Goal: Navigation & Orientation: Find specific page/section

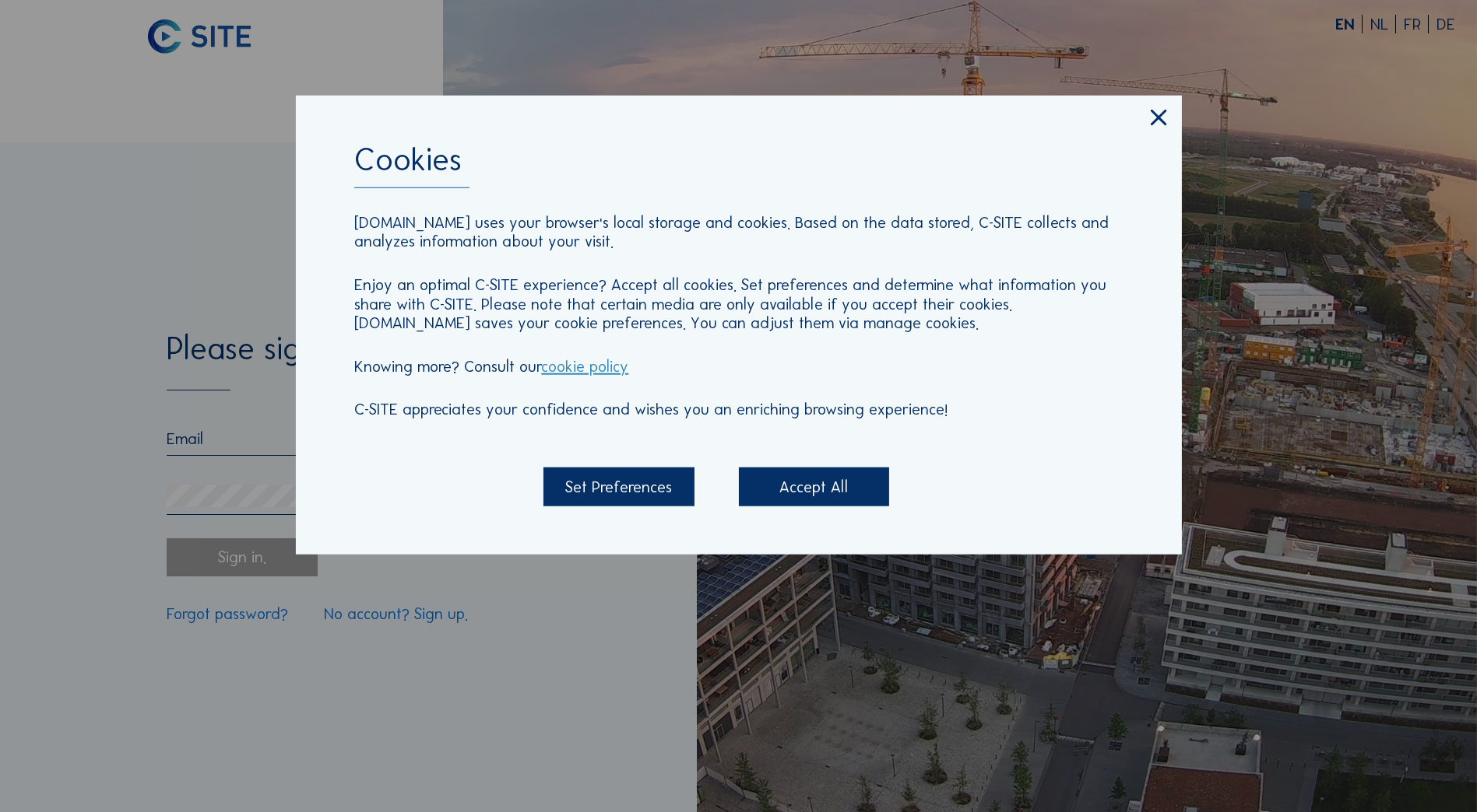
click at [791, 476] on div "Accept All" at bounding box center [814, 487] width 150 height 38
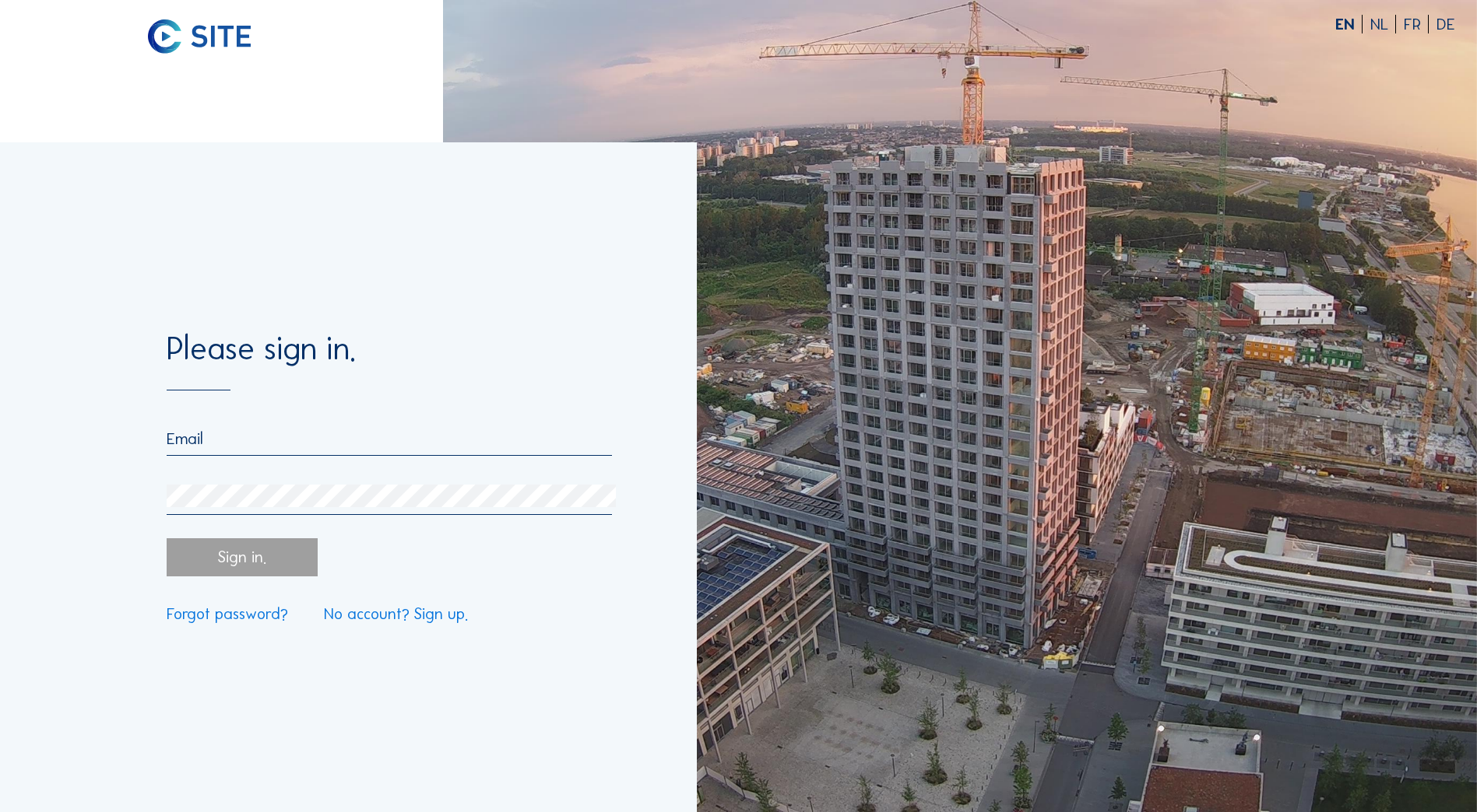
click at [295, 445] on input "email" at bounding box center [389, 438] width 445 height 18
type input "[EMAIL_ADDRESS][DOMAIN_NAME]"
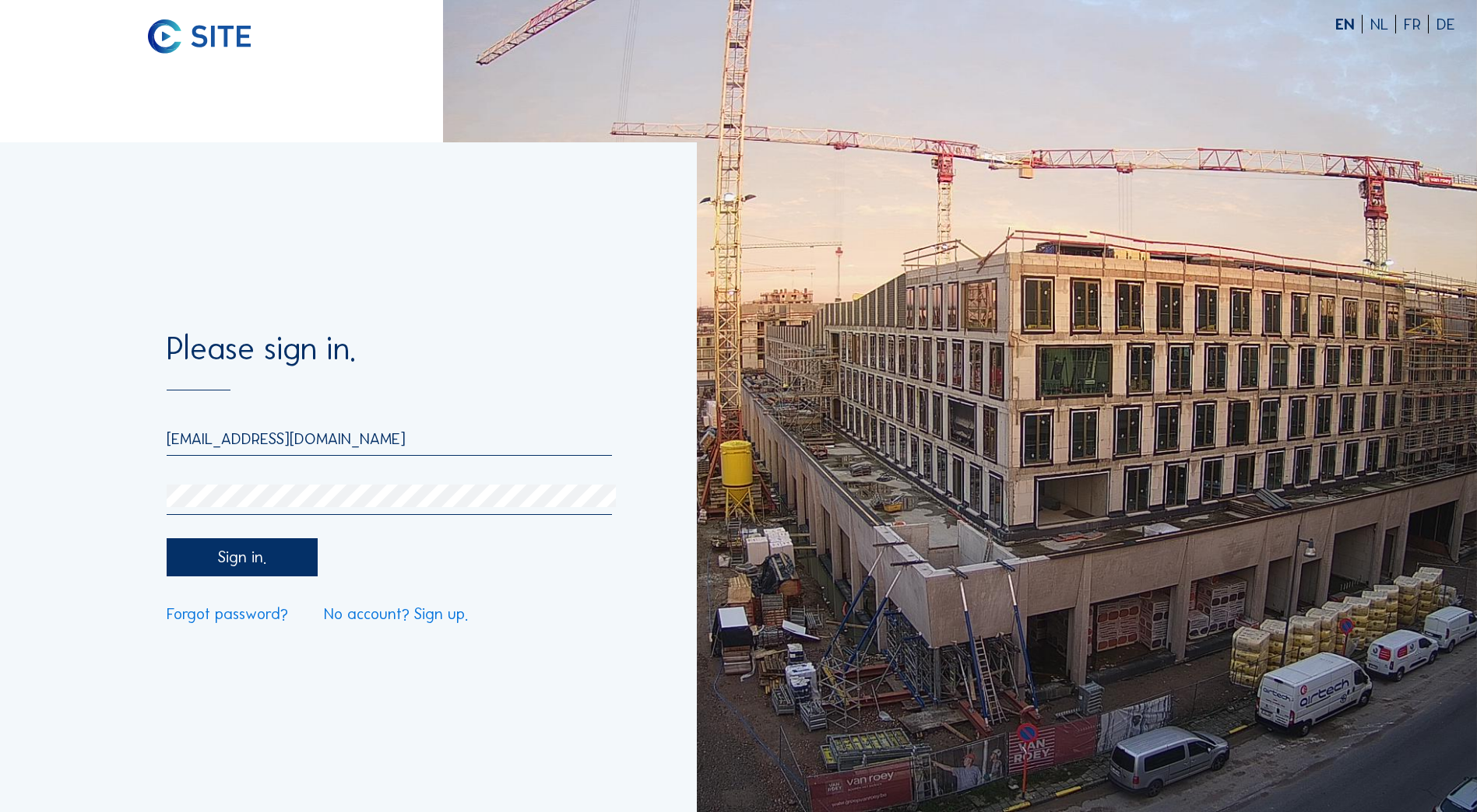
click at [216, 560] on div "Sign in." at bounding box center [242, 557] width 150 height 38
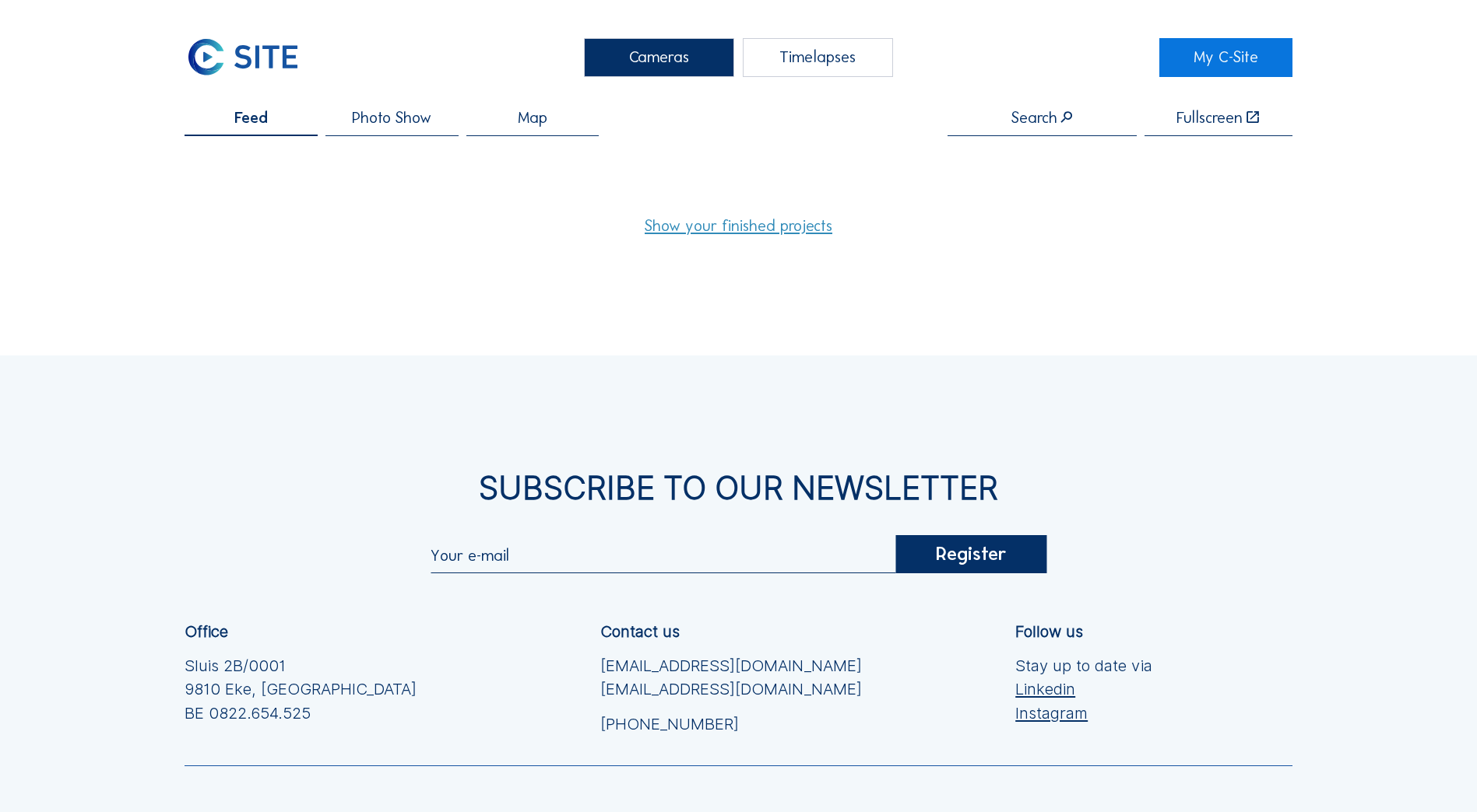
click at [828, 65] on div "Timelapses" at bounding box center [818, 57] width 150 height 39
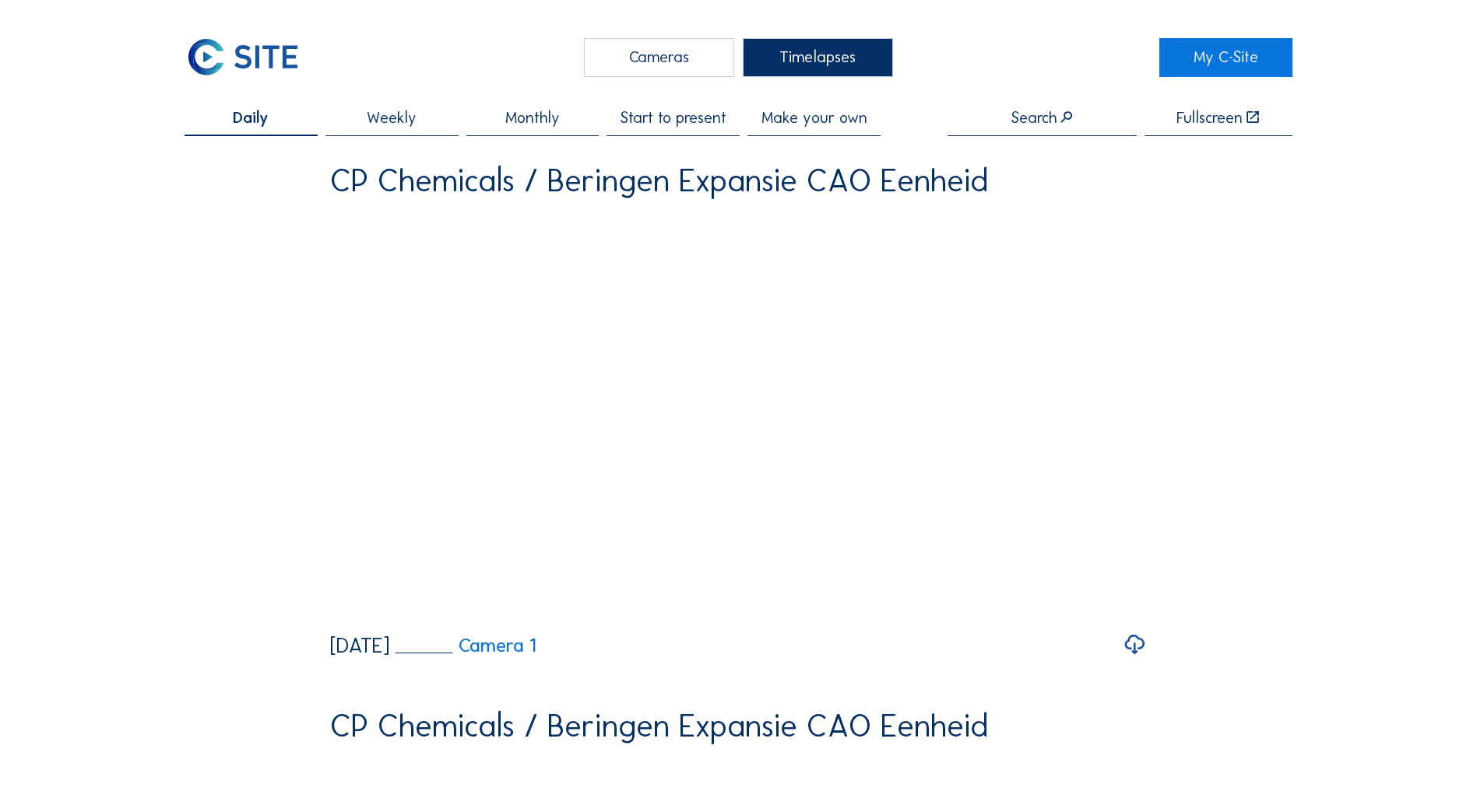
click at [665, 60] on div "Cameras" at bounding box center [659, 57] width 150 height 39
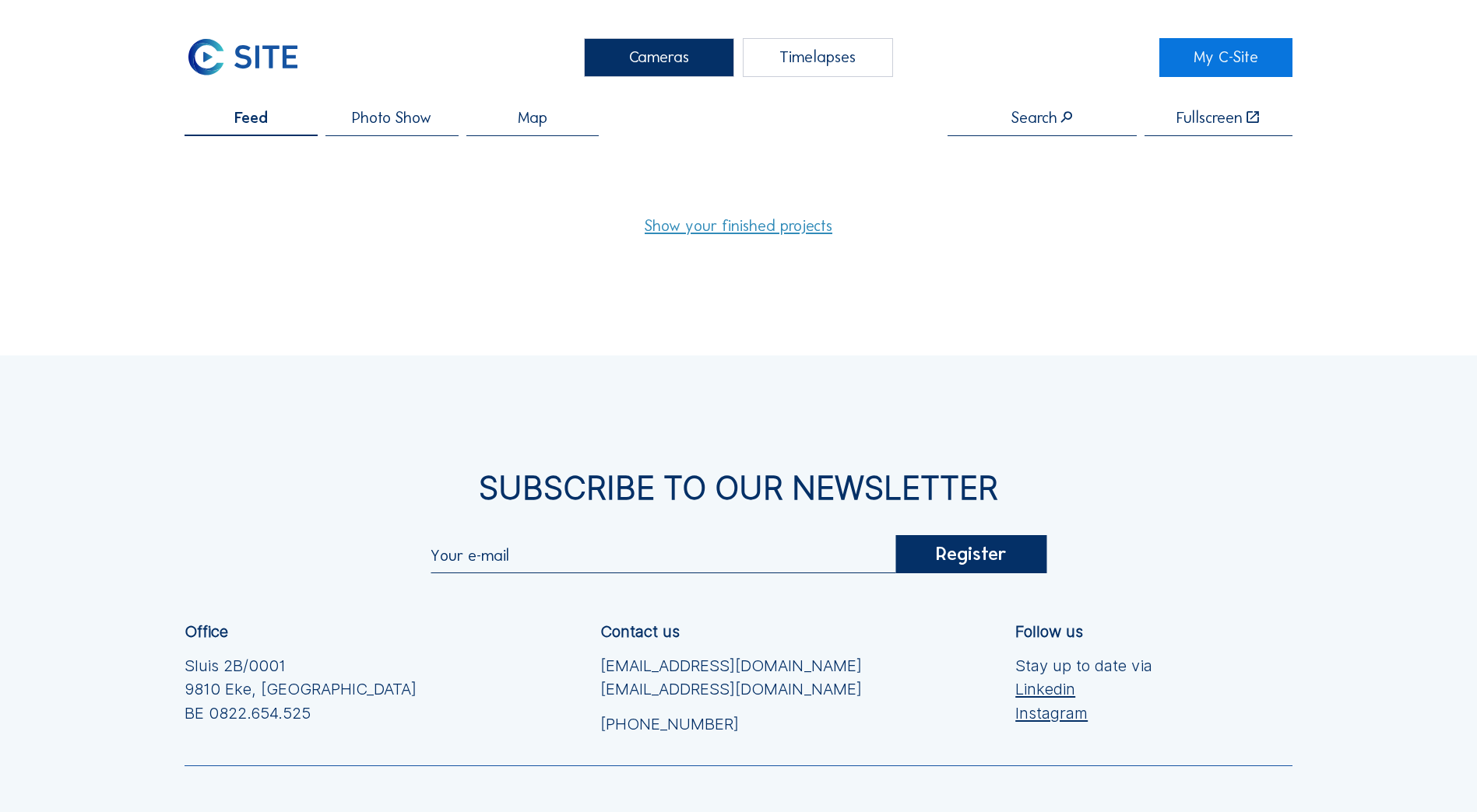
click at [802, 61] on div "Timelapses" at bounding box center [818, 57] width 150 height 39
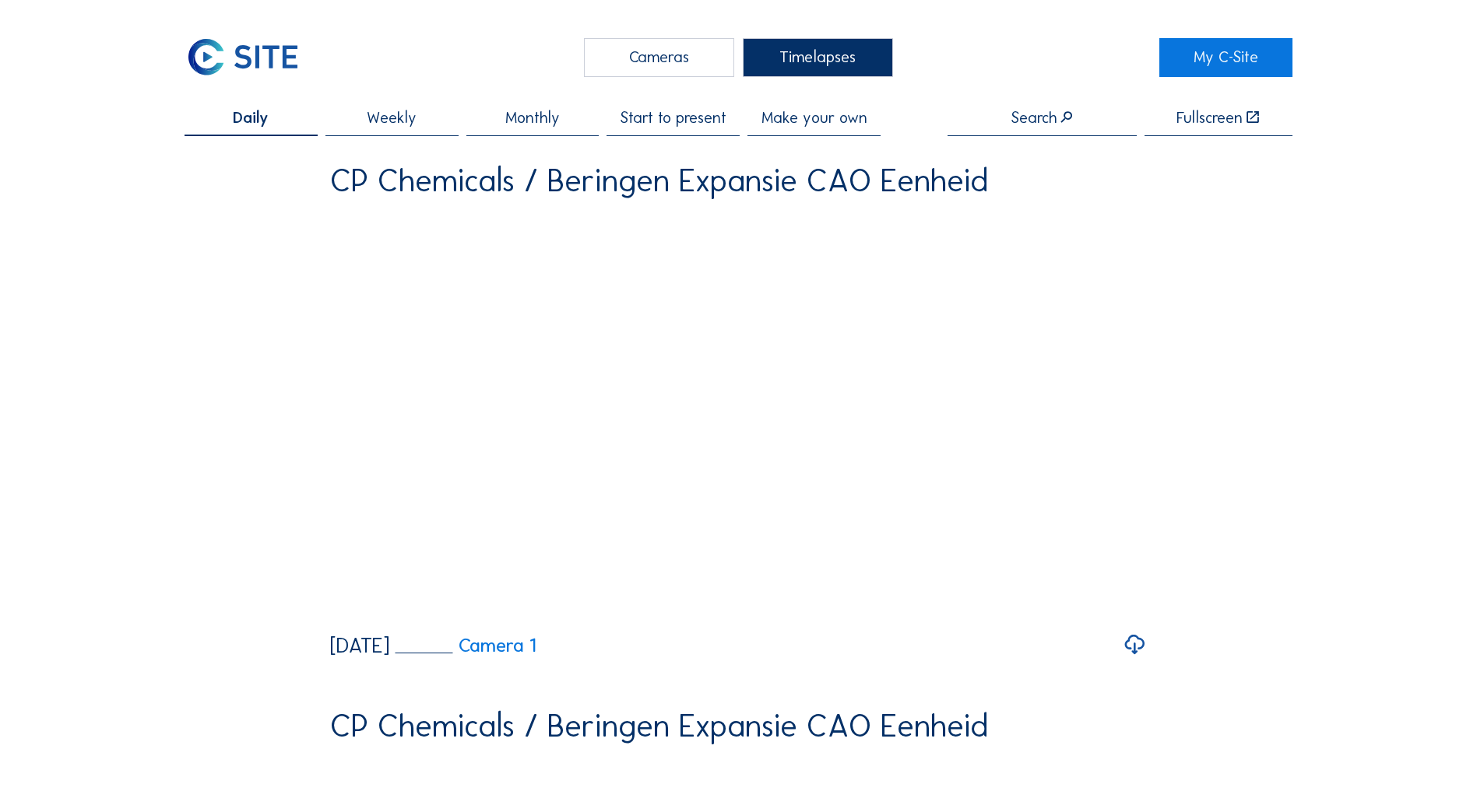
click at [388, 131] on div "Weekly" at bounding box center [391, 122] width 133 height 26
click at [536, 118] on span "Monthly" at bounding box center [532, 117] width 54 height 15
click at [699, 123] on span "Start to present" at bounding box center [673, 117] width 106 height 15
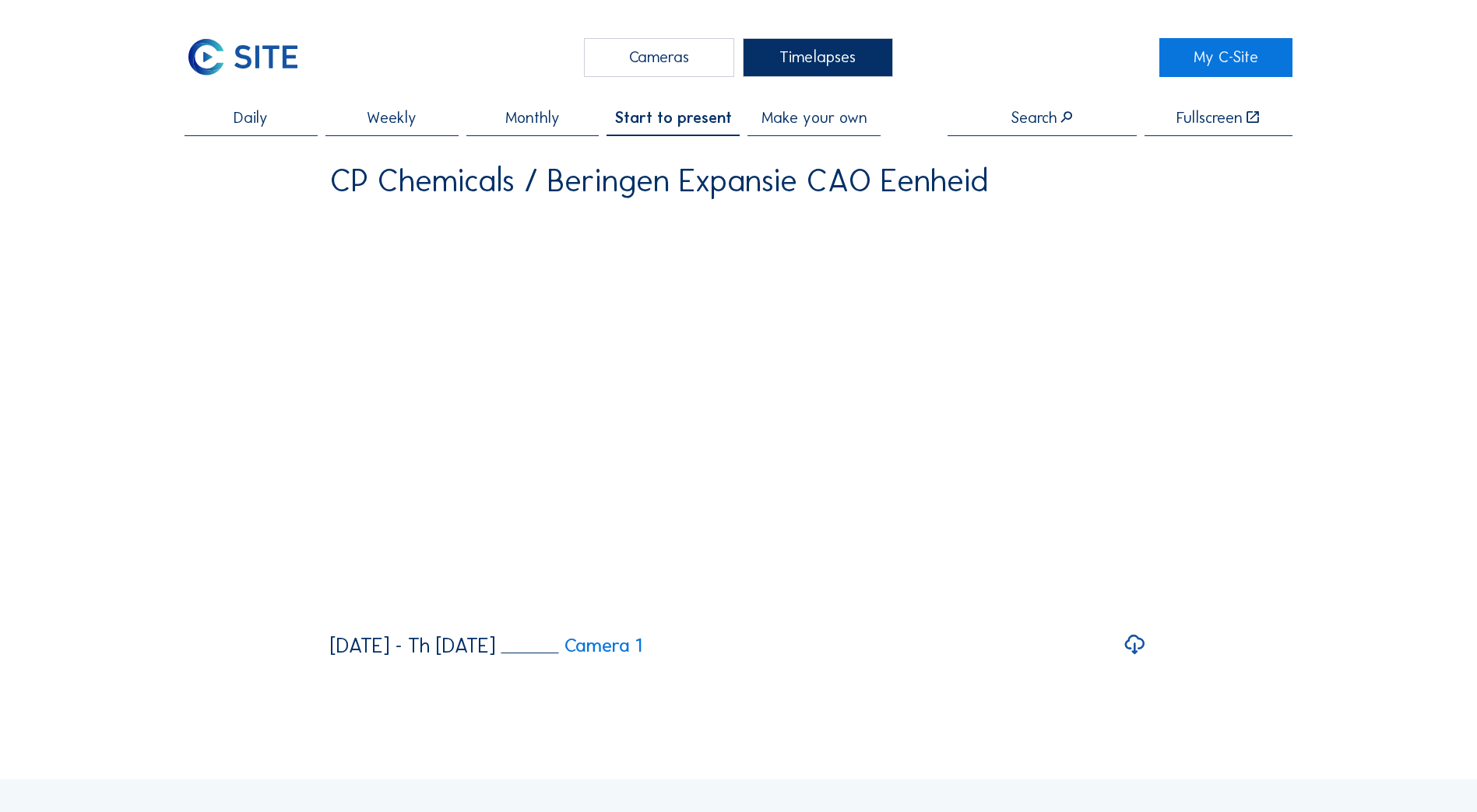
click at [833, 53] on div "Timelapses" at bounding box center [818, 57] width 150 height 39
click at [851, 117] on span "Make your own" at bounding box center [814, 117] width 106 height 15
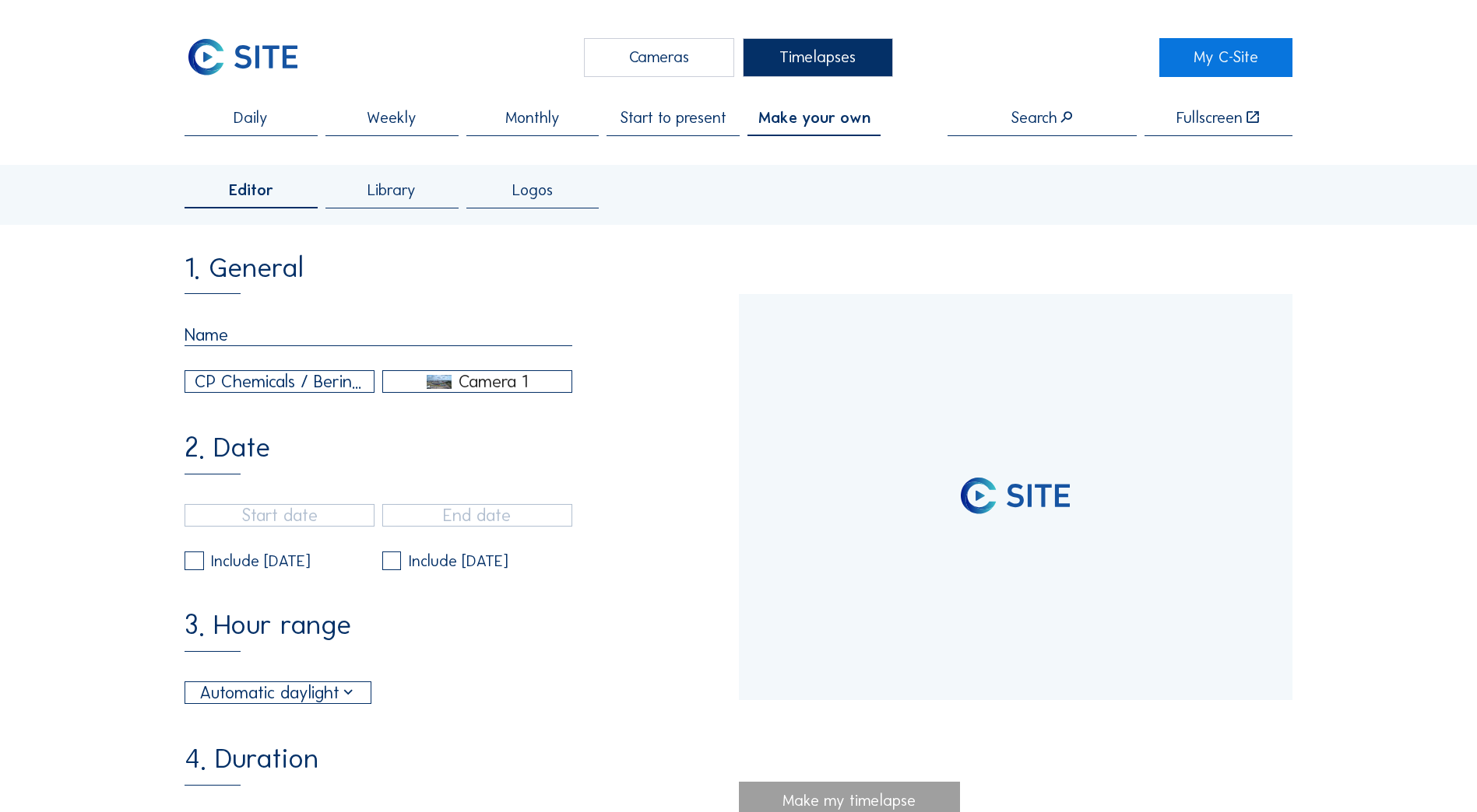
click at [393, 195] on span "Library" at bounding box center [391, 189] width 48 height 15
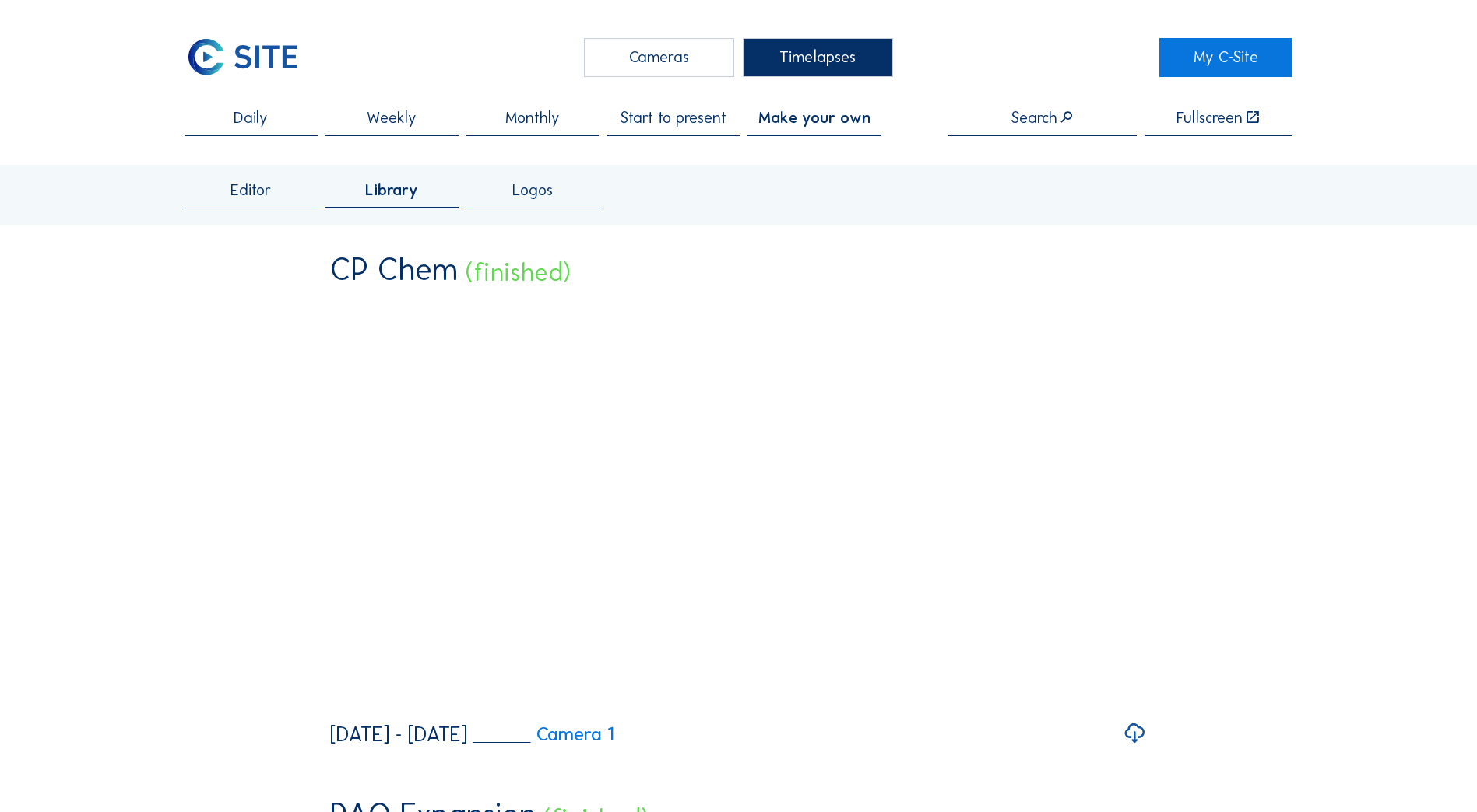
click at [252, 115] on span "Daily" at bounding box center [250, 117] width 34 height 15
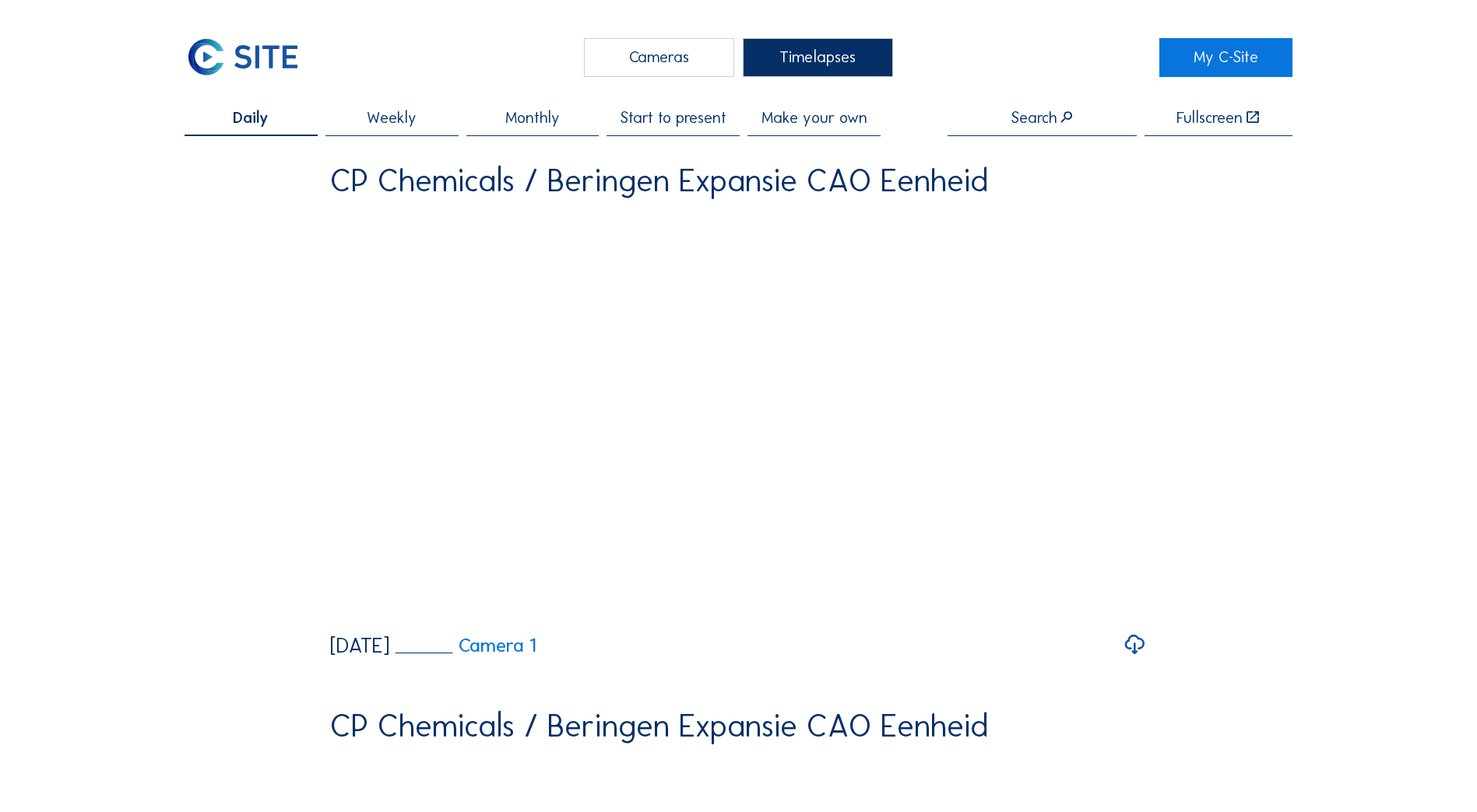
click at [605, 53] on div "Cameras" at bounding box center [659, 57] width 150 height 39
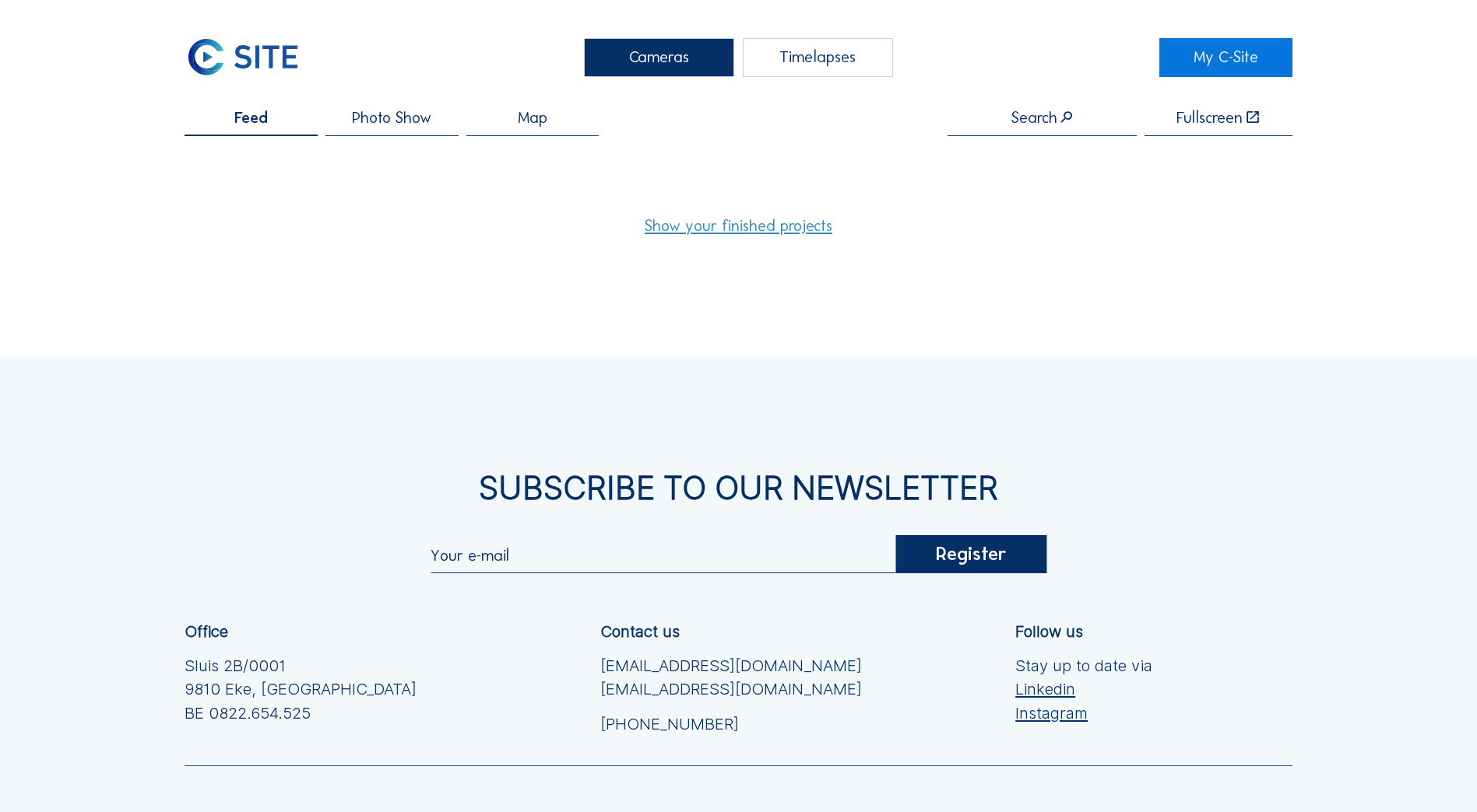
click at [387, 113] on span "Photo Show" at bounding box center [391, 117] width 79 height 15
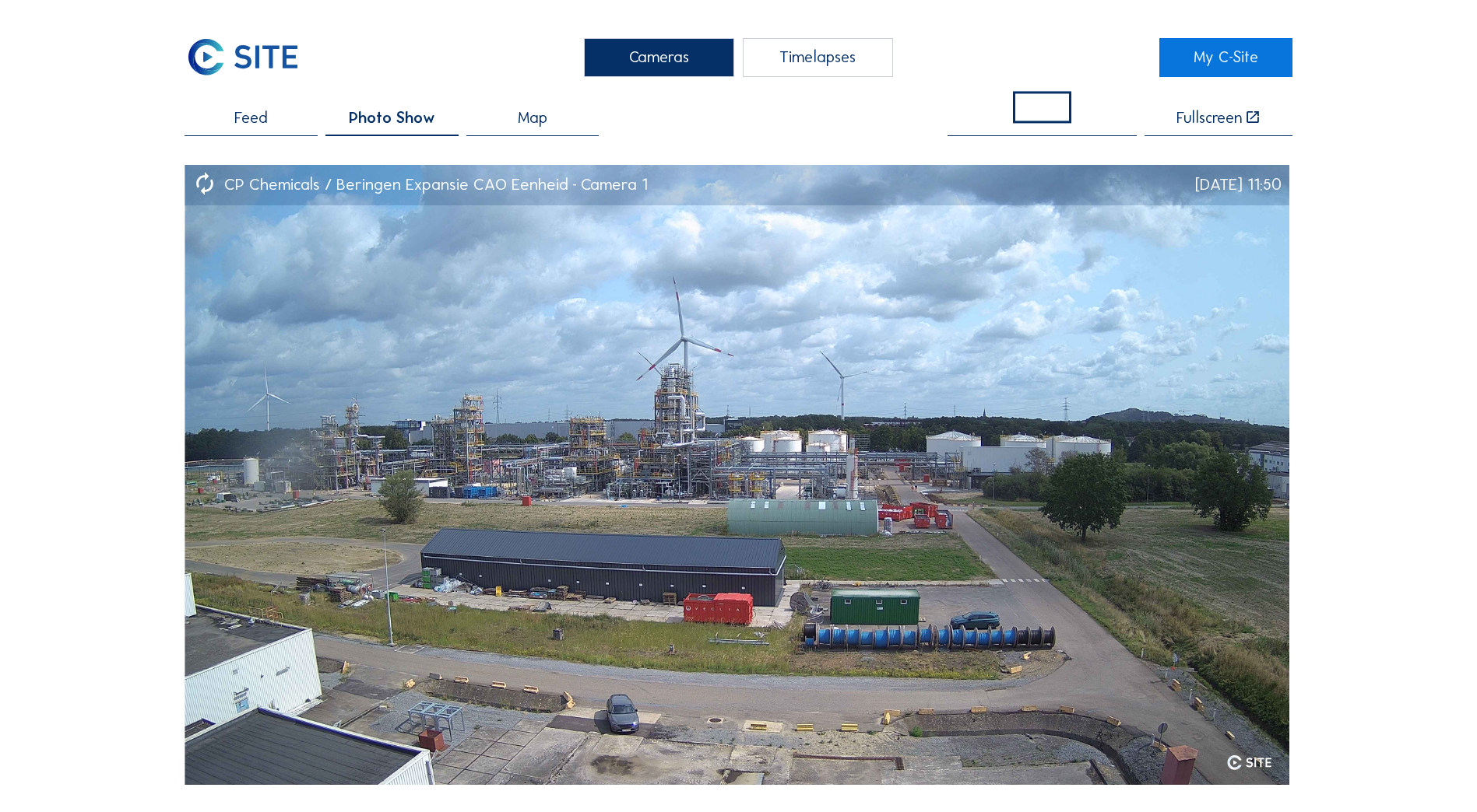
click at [1332, 398] on div "Cameras Timelapses My C-Site Feed Photo Show Map Fullscreen CP Chemicals / Beri…" at bounding box center [738, 774] width 1477 height 1549
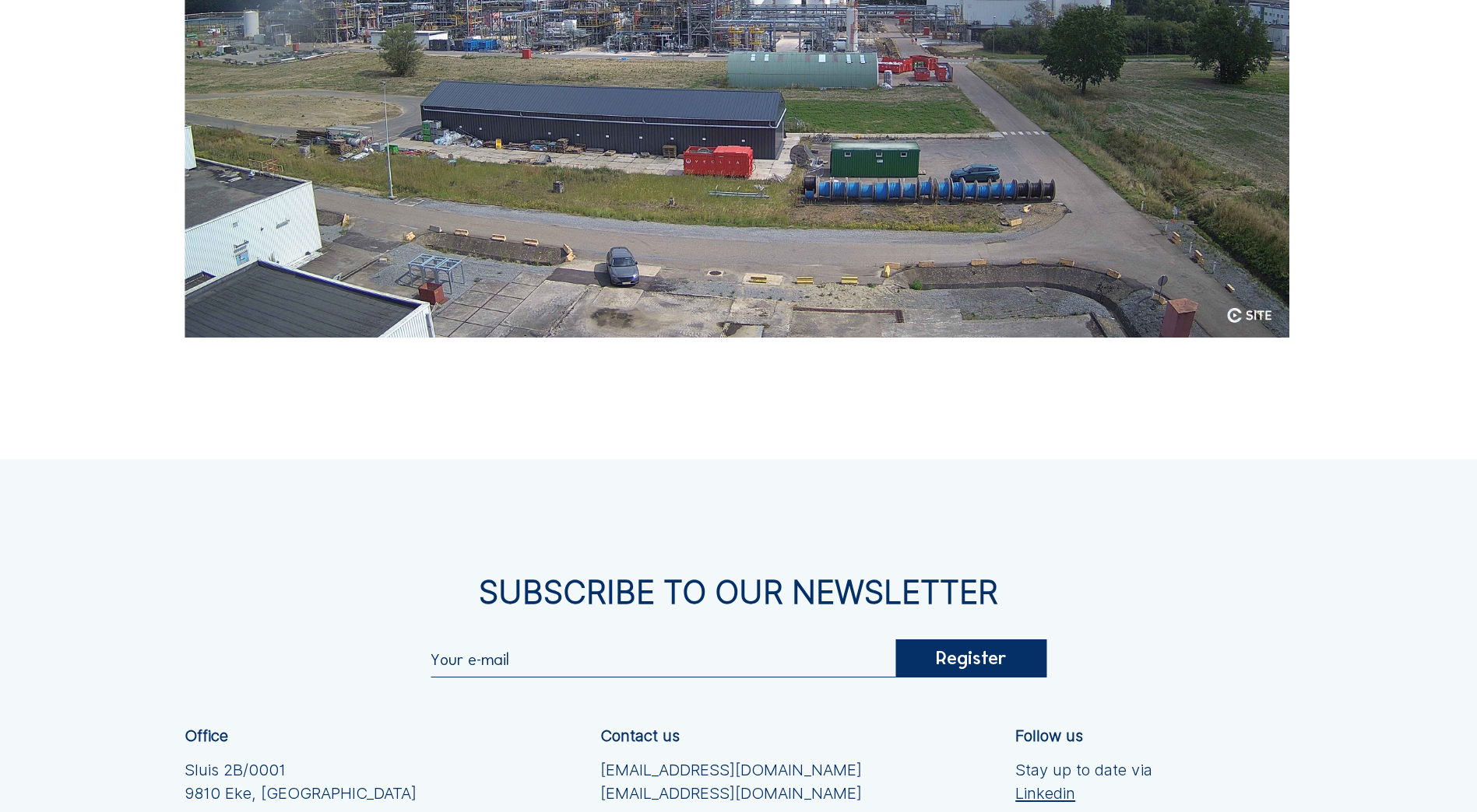
scroll to position [467, 0]
